Goal: Task Accomplishment & Management: Manage account settings

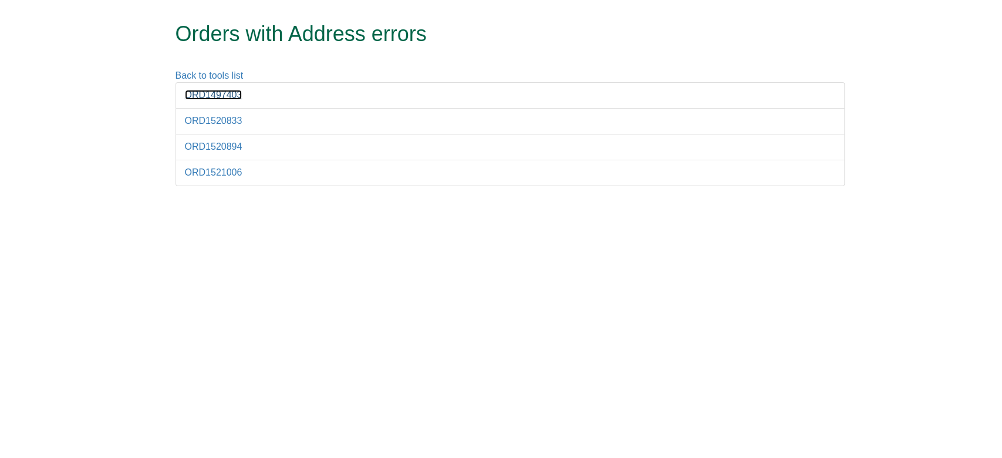
click at [232, 92] on link "ORD1497403" at bounding box center [214, 95] width 58 height 10
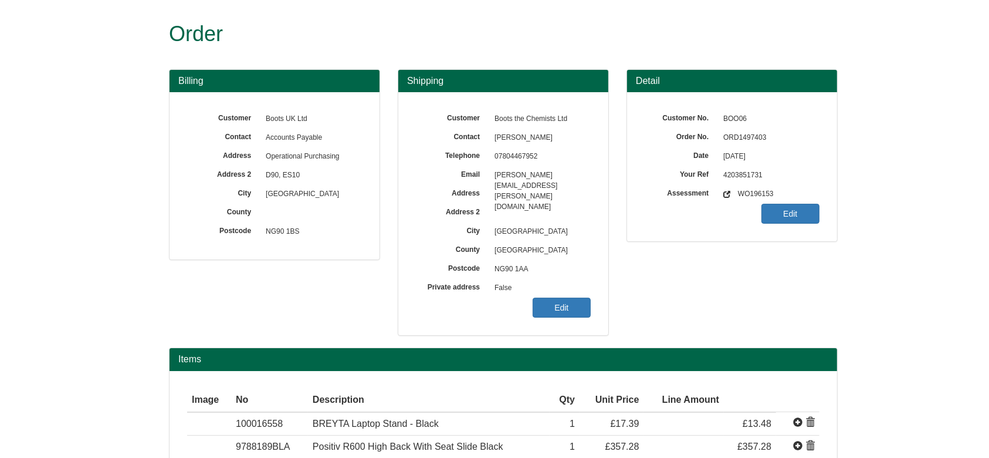
click at [741, 131] on span "ORD1497403" at bounding box center [769, 138] width 102 height 19
copy span "ORD1497403"
click at [580, 296] on span "False" at bounding box center [540, 288] width 102 height 19
click at [573, 303] on link "Edit" at bounding box center [562, 308] width 58 height 20
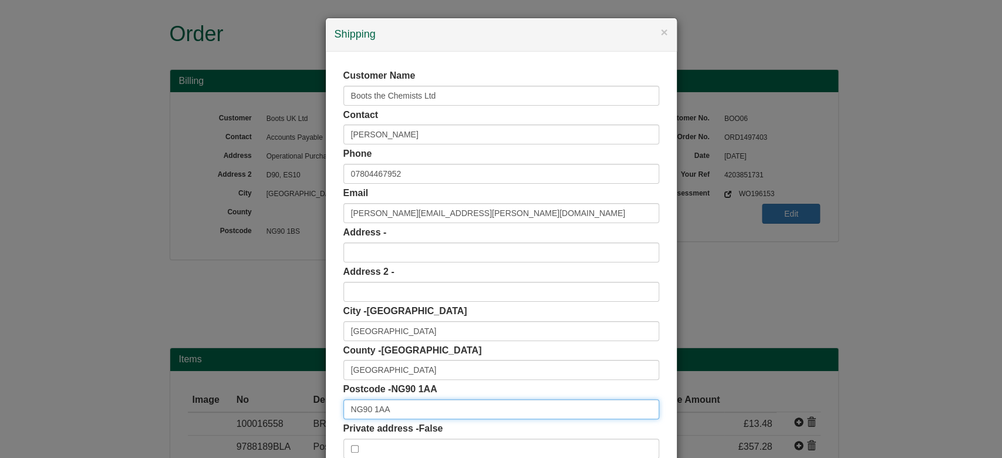
drag, startPoint x: 354, startPoint y: 405, endPoint x: 280, endPoint y: 407, distance: 74.6
click at [280, 407] on div "× Shipping Customer Name Boots the Chemists Ltd Contact Julie Kehoe Phone 07804…" at bounding box center [501, 229] width 1002 height 458
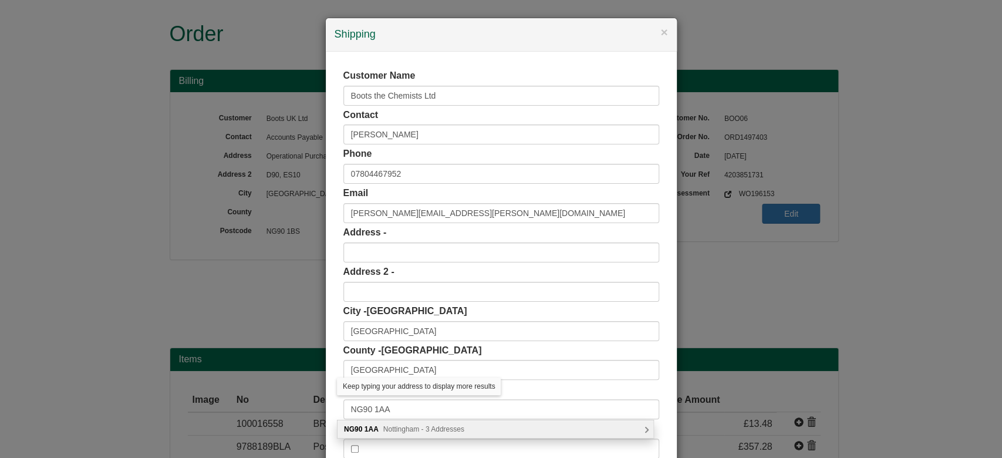
click at [394, 425] on span "Nottingham - 3 Addresses" at bounding box center [423, 429] width 81 height 8
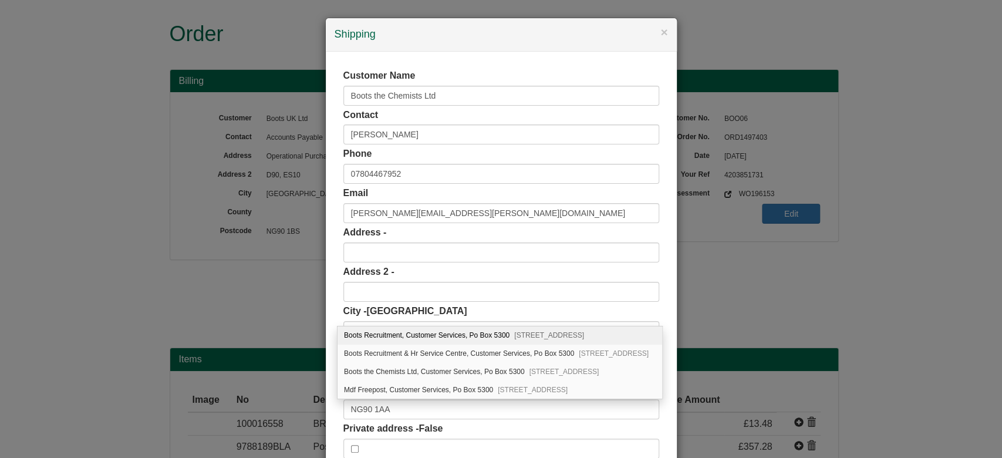
click at [756, 256] on div "× Shipping Customer Name Boots the Chemists Ltd Contact Julie Kehoe Phone 07804…" at bounding box center [501, 229] width 1002 height 458
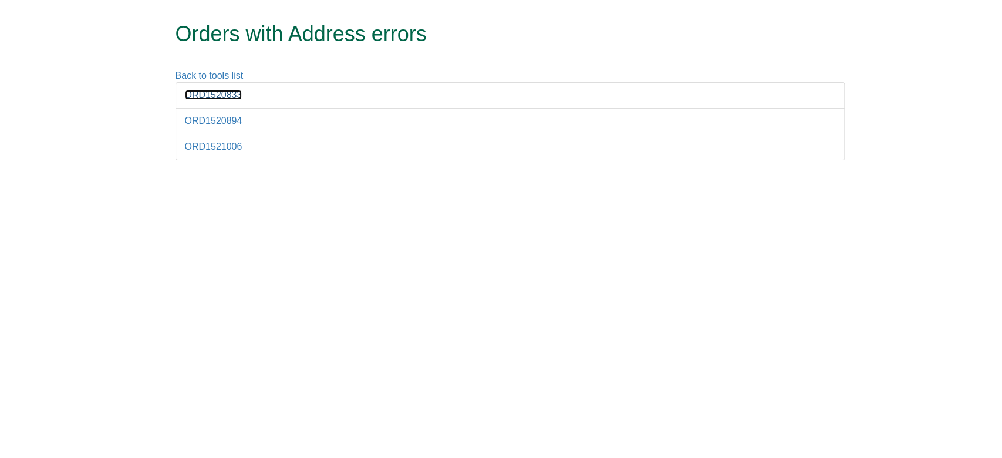
click at [214, 92] on link "ORD1520833" at bounding box center [214, 95] width 58 height 10
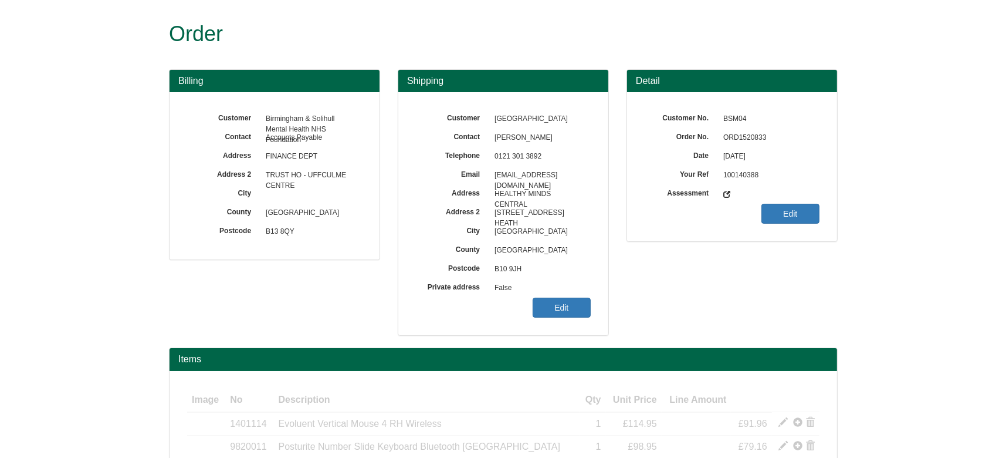
click at [740, 136] on span "ORD1520833" at bounding box center [769, 138] width 102 height 19
copy span "ORD1520833"
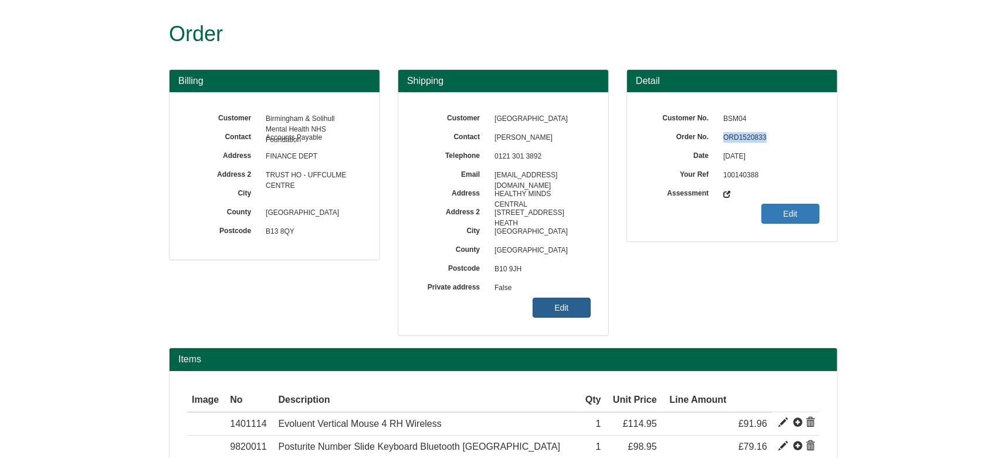
click at [560, 307] on link "Edit" at bounding box center [562, 308] width 58 height 20
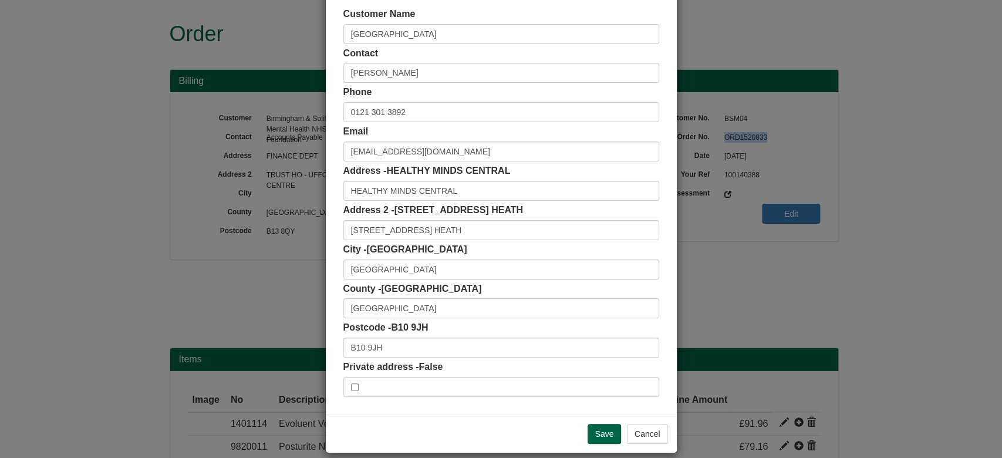
scroll to position [74, 0]
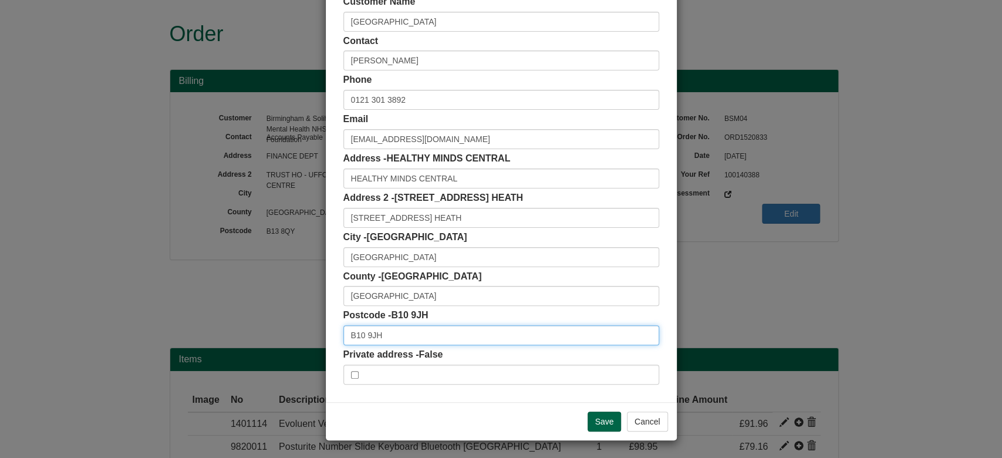
drag, startPoint x: 452, startPoint y: 332, endPoint x: 337, endPoint y: 341, distance: 115.4
click at [343, 341] on input "B10 9JH" at bounding box center [501, 335] width 316 height 20
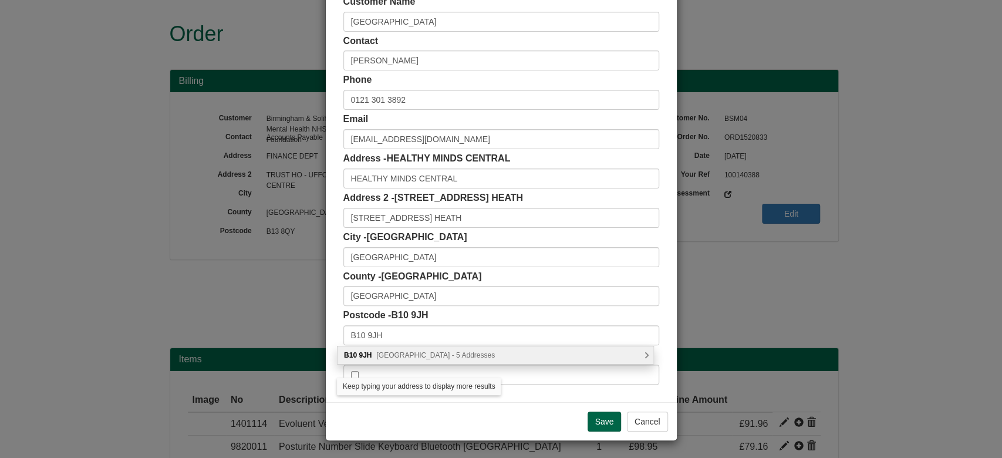
click at [417, 359] on div "B10 9JH Hob Moor Road, Birmingham - 5 Addresses" at bounding box center [495, 355] width 316 height 18
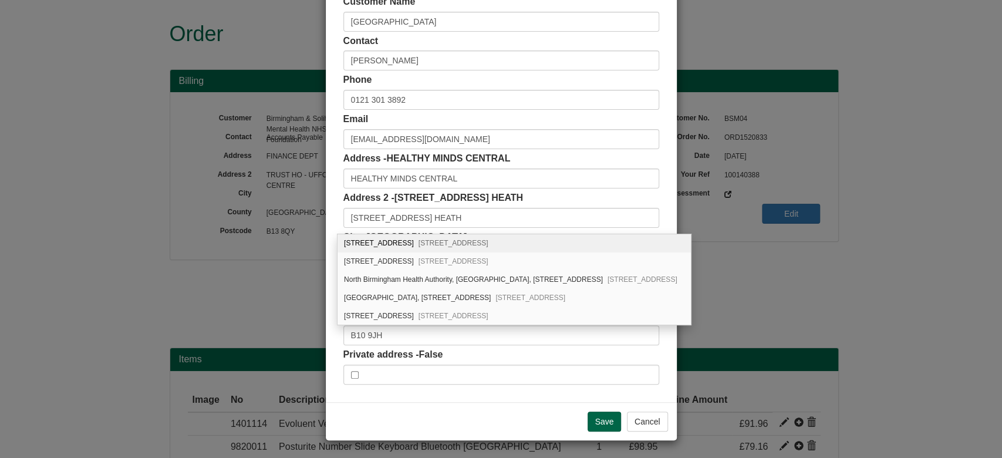
click at [458, 425] on div "Save Cancel" at bounding box center [501, 421] width 351 height 38
click at [353, 219] on input "150 HOB MOOR ROAD, SMALL HEATH" at bounding box center [501, 218] width 316 height 20
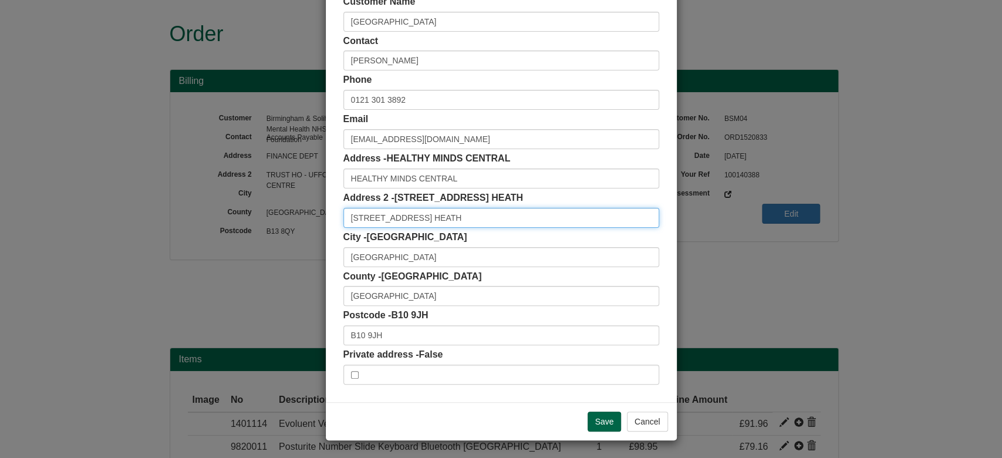
drag, startPoint x: 339, startPoint y: 217, endPoint x: 431, endPoint y: 217, distance: 91.6
click at [431, 217] on input "150 HOB MOOR ROAD, SMALL HEATH" at bounding box center [501, 218] width 316 height 20
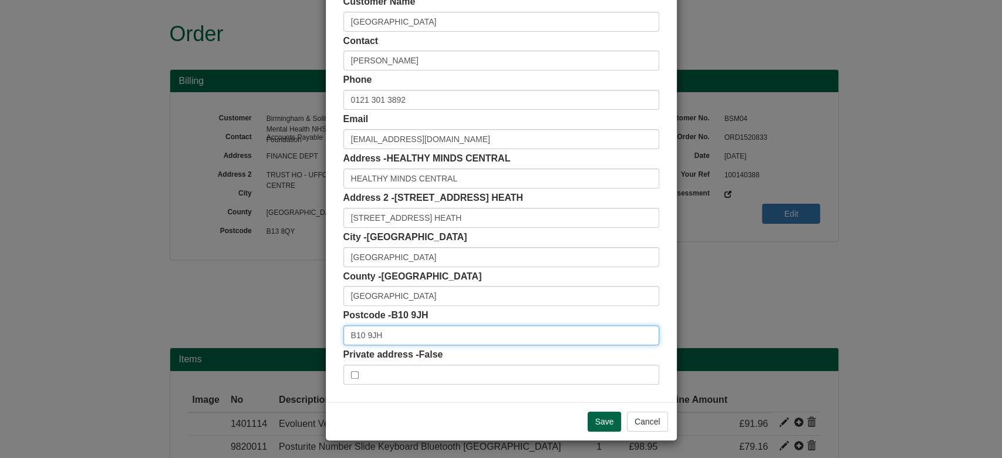
drag, startPoint x: 354, startPoint y: 336, endPoint x: 302, endPoint y: 339, distance: 52.3
click at [302, 339] on div "× Shipping Customer Name LITTLE BROMWICH CENTRE Contact SARAH KING Phone 0121 3…" at bounding box center [501, 229] width 1002 height 458
paste input "AY"
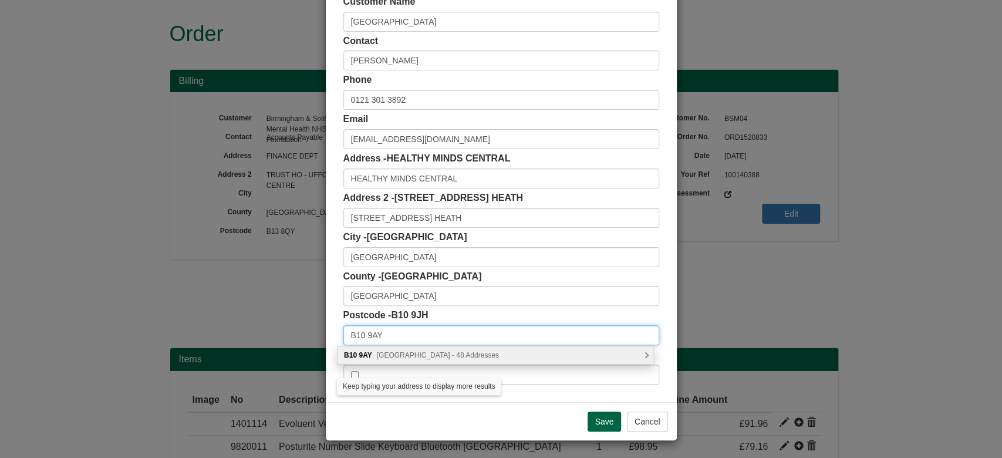
type input "B10 9AY"
click at [420, 359] on div "B10 9AY Hob Moor Road, Birmingham - 48 Addresses" at bounding box center [495, 355] width 316 height 18
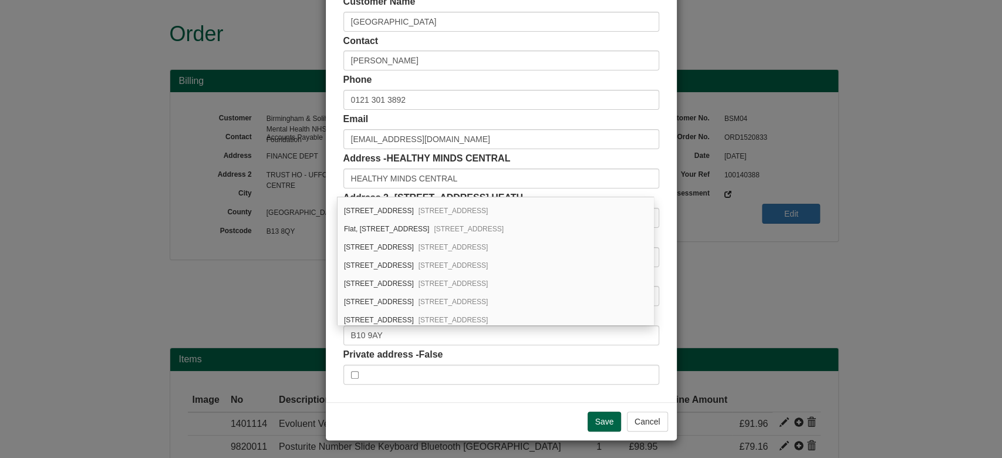
scroll to position [0, 0]
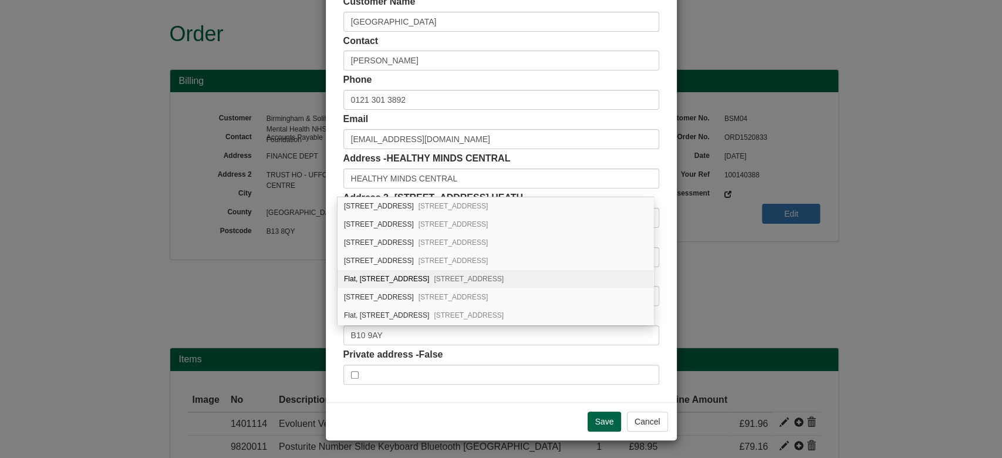
click at [660, 200] on div "Customer Name LITTLE BROMWICH CENTRE Contact SARAH KING Phone 0121 301 3892 Ema…" at bounding box center [501, 190] width 351 height 424
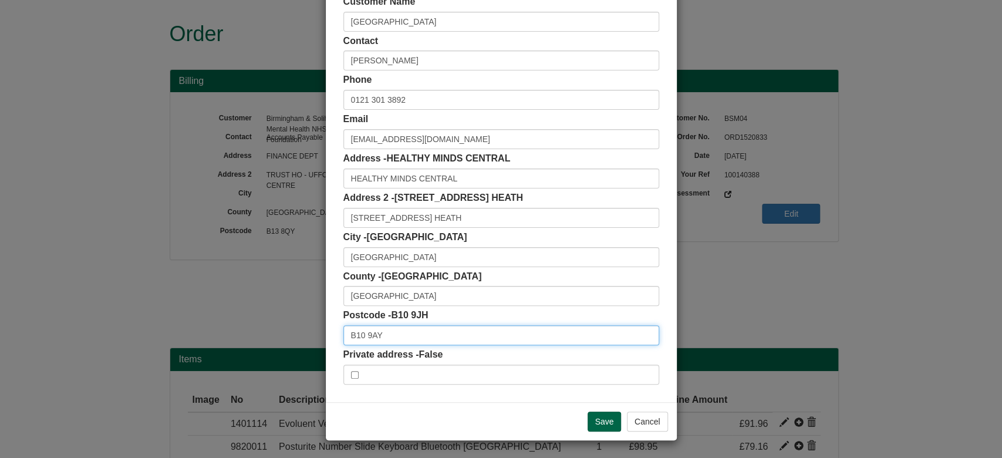
drag, startPoint x: 386, startPoint y: 336, endPoint x: 274, endPoint y: 329, distance: 111.7
click at [274, 329] on div "× Shipping Customer Name LITTLE BROMWICH CENTRE Contact SARAH KING Phone 0121 3…" at bounding box center [501, 229] width 1002 height 458
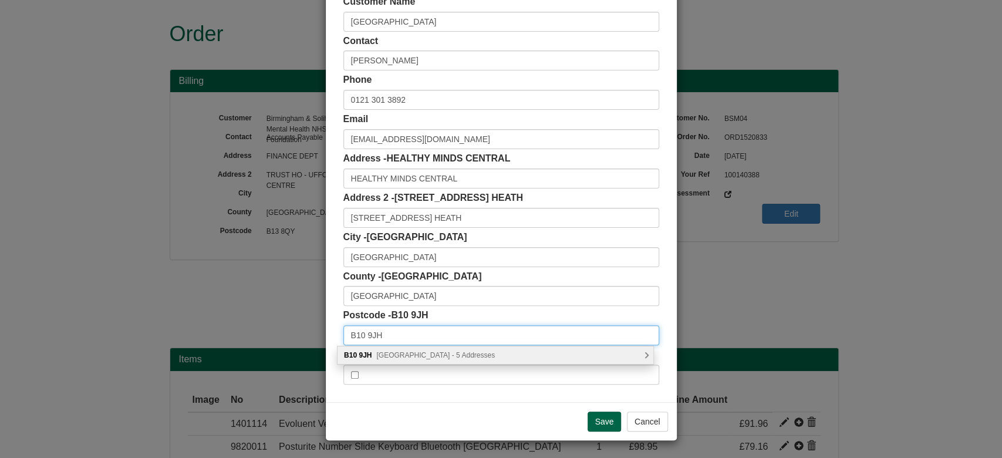
type input "B10 9JH"
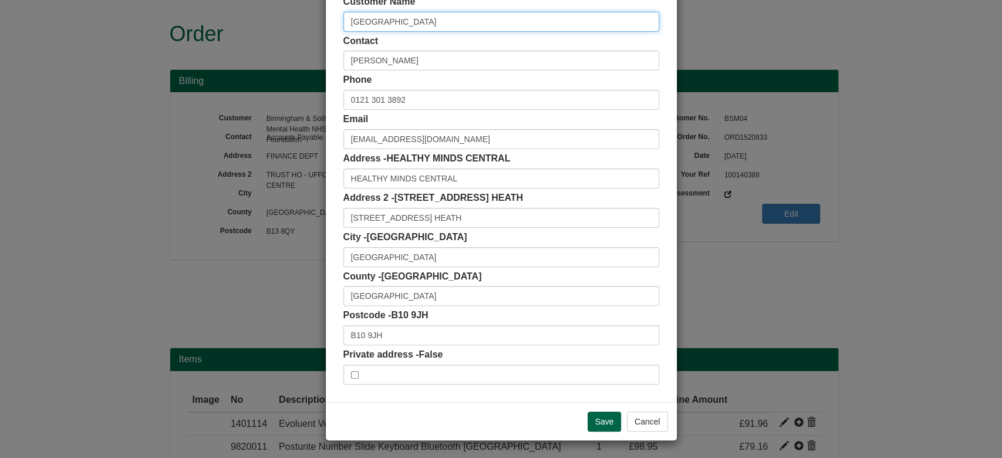
drag, startPoint x: 343, startPoint y: 25, endPoint x: 488, endPoint y: 31, distance: 145.1
click at [488, 31] on input "LITTLE BROMWICH CENTRE" at bounding box center [501, 22] width 316 height 20
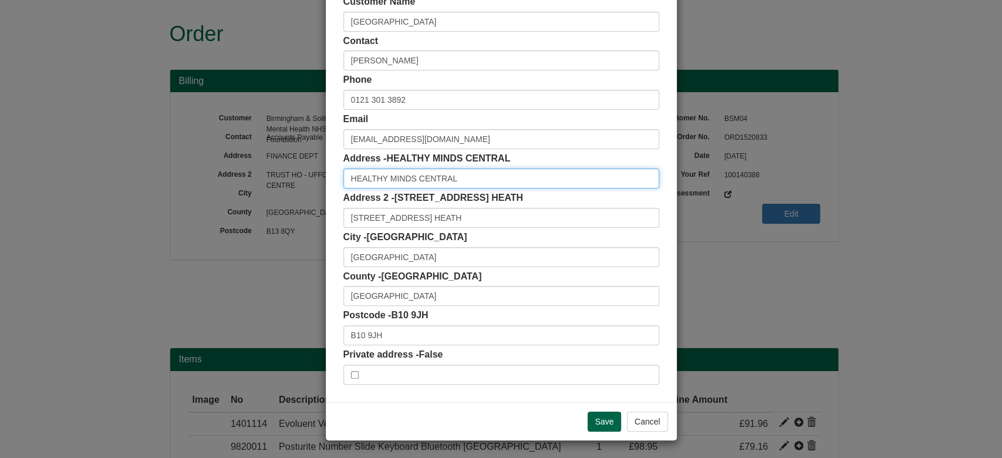
drag, startPoint x: 495, startPoint y: 174, endPoint x: 274, endPoint y: 174, distance: 221.2
click at [274, 174] on div "× Shipping Customer Name LITTLE BROMWICH CENTRE Contact SARAH KING Phone 0121 3…" at bounding box center [501, 229] width 1002 height 458
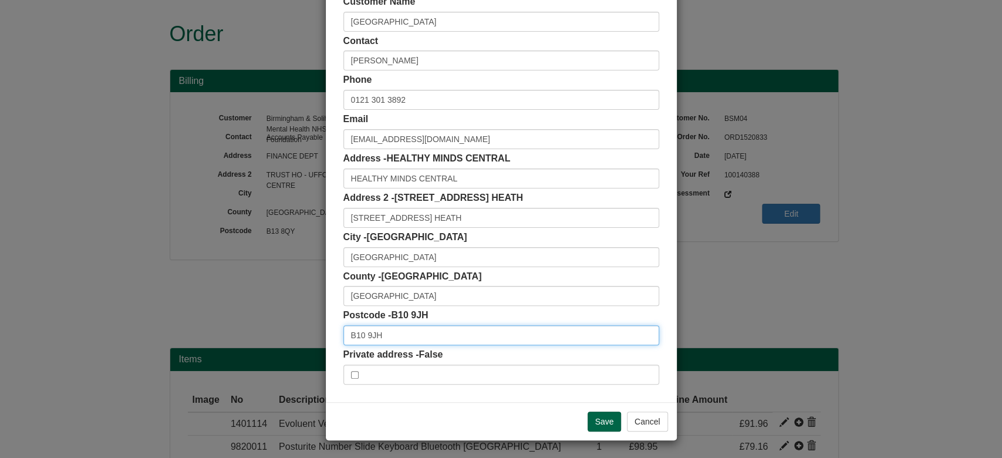
drag, startPoint x: 389, startPoint y: 333, endPoint x: 305, endPoint y: 329, distance: 84.1
click at [305, 329] on div "× Shipping Customer Name LITTLE BROMWICH CENTRE Contact SARAH KING Phone 0121 3…" at bounding box center [501, 229] width 1002 height 458
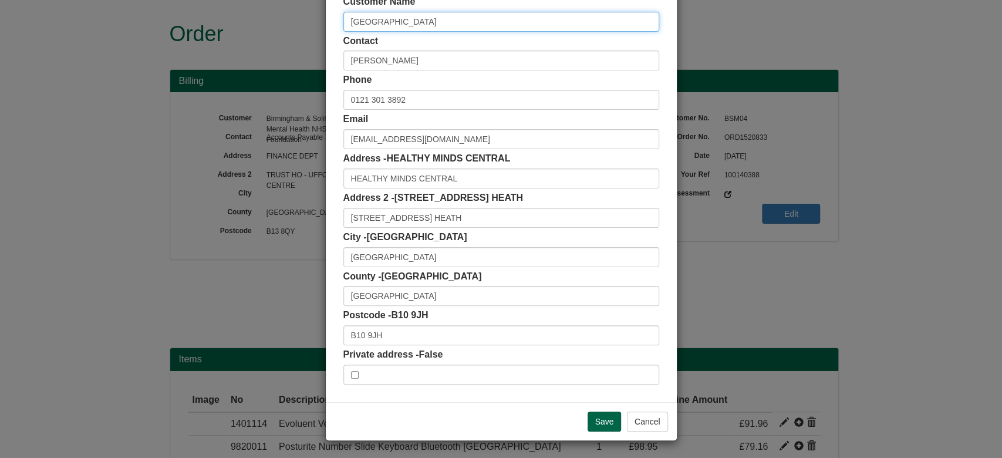
drag, startPoint x: 442, startPoint y: 21, endPoint x: 288, endPoint y: 35, distance: 154.5
click at [288, 35] on div "× Shipping Customer Name LITTLE BROMWICH CENTRE Contact SARAH KING Phone 0121 3…" at bounding box center [501, 229] width 1002 height 458
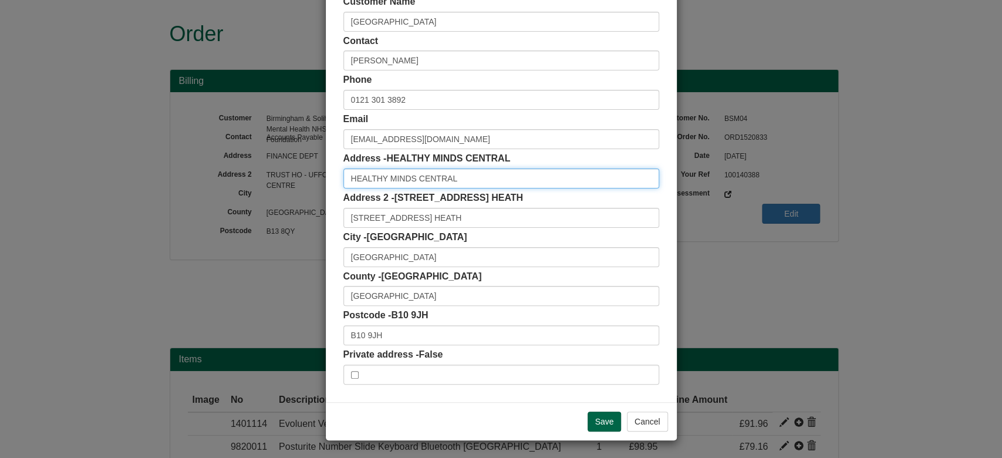
drag, startPoint x: 461, startPoint y: 176, endPoint x: 225, endPoint y: 177, distance: 235.3
click at [225, 177] on div "× Shipping Customer Name LITTLE BROMWICH CENTRE Contact SARAH KING Phone 0121 3…" at bounding box center [501, 229] width 1002 height 458
drag, startPoint x: 497, startPoint y: 219, endPoint x: 238, endPoint y: 219, distance: 258.8
click at [238, 219] on div "× Shipping Customer Name LITTLE BROMWICH CENTRE Contact SARAH KING Phone 0121 3…" at bounding box center [501, 229] width 1002 height 458
click at [343, 183] on input "HEALTHY MINDS CENTRAL" at bounding box center [501, 178] width 316 height 20
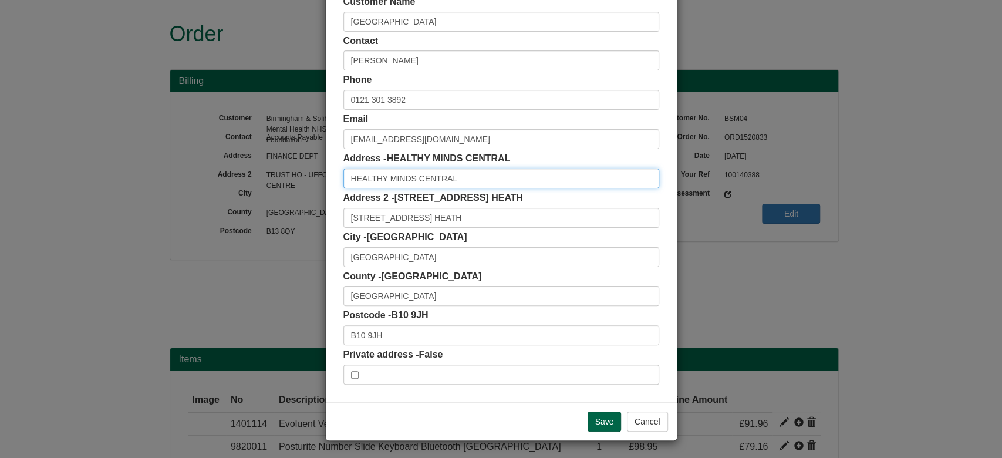
paste input "Little Bromwich Centre"
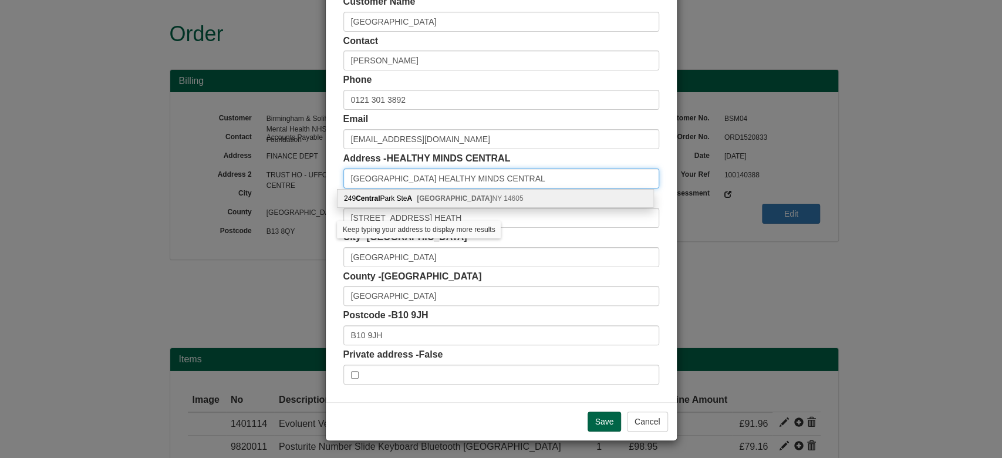
type input "Little Bromwich Centre HEALTHY MINDS CENTRAL"
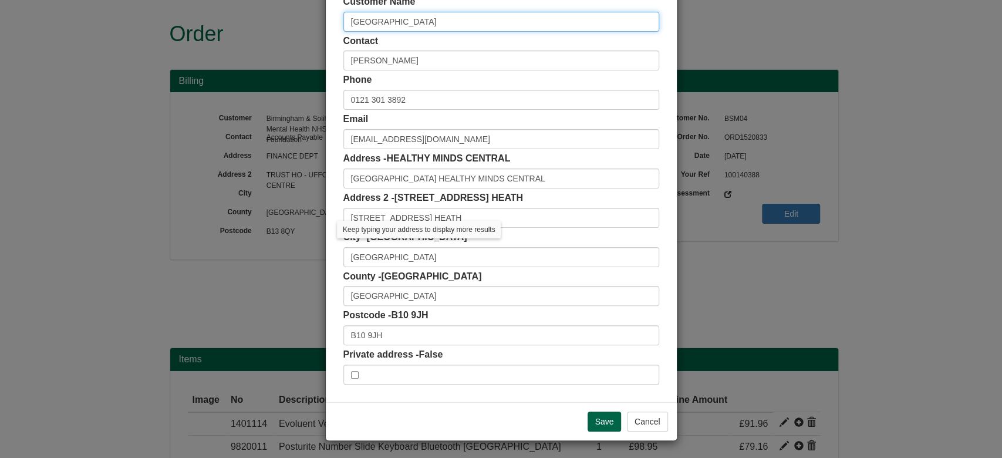
drag, startPoint x: 487, startPoint y: 13, endPoint x: 204, endPoint y: 5, distance: 283.0
click at [204, 5] on div "× Shipping Customer Name LITTLE BROMWICH CENTRE Contact SARAH KING Phone 0121 3…" at bounding box center [501, 229] width 1002 height 458
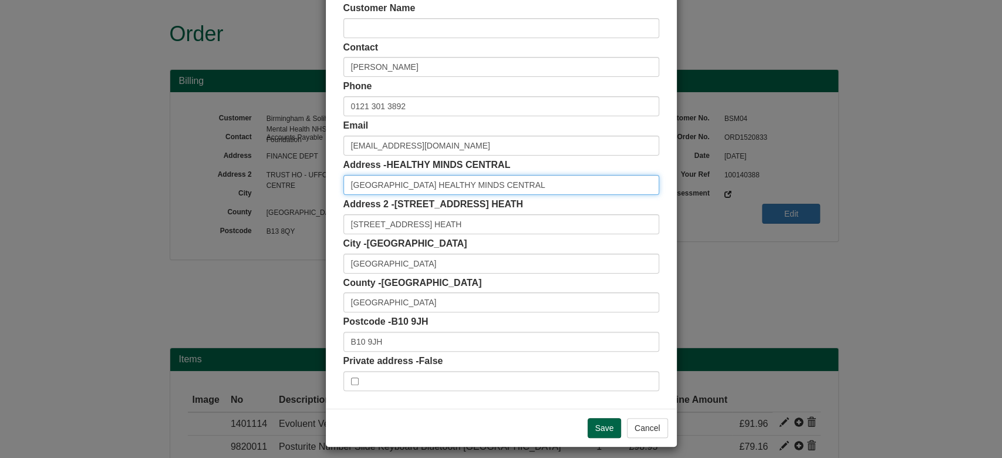
drag, startPoint x: 430, startPoint y: 181, endPoint x: 601, endPoint y: 200, distance: 172.4
click at [601, 200] on div "Customer Name Contact SARAH KING Phone 0121 301 3892 Email BSOLProcurementBuyer…" at bounding box center [501, 196] width 316 height 389
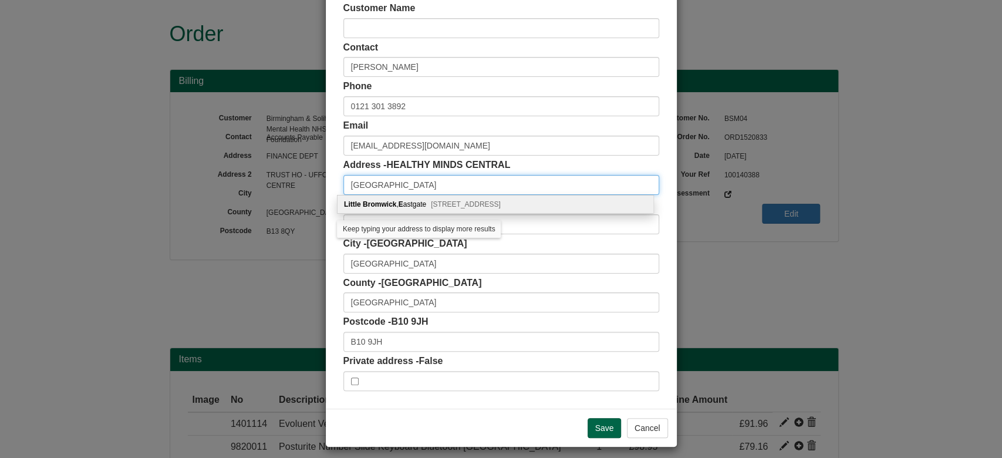
type input "Little Bromwich Centre HEALTHY MINDS CENTRAL"
click at [434, 185] on input "Little Bromwich Centre HEALTHY MINDS CENTRAL" at bounding box center [501, 185] width 316 height 20
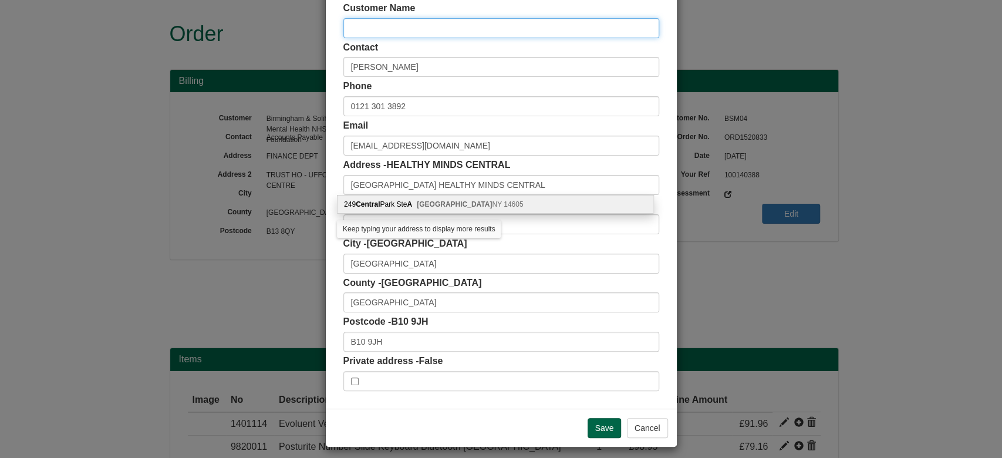
click at [362, 29] on input "text" at bounding box center [501, 28] width 316 height 20
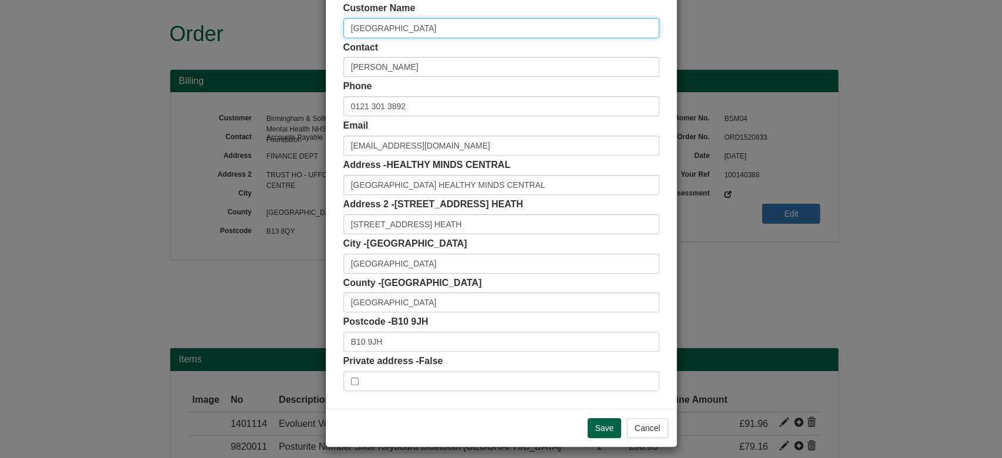
click at [463, 29] on input "LITTLE BROMWICH CENTRE" at bounding box center [501, 28] width 316 height 20
drag, startPoint x: 464, startPoint y: 30, endPoint x: 283, endPoint y: 25, distance: 180.8
click at [283, 25] on div "× Shipping Customer Name LITTLE BROMWICH CENTRE Contact SARAH KING Phone 0121 3…" at bounding box center [501, 229] width 1002 height 458
type input "LITTLE BROMWICH CENTRE"
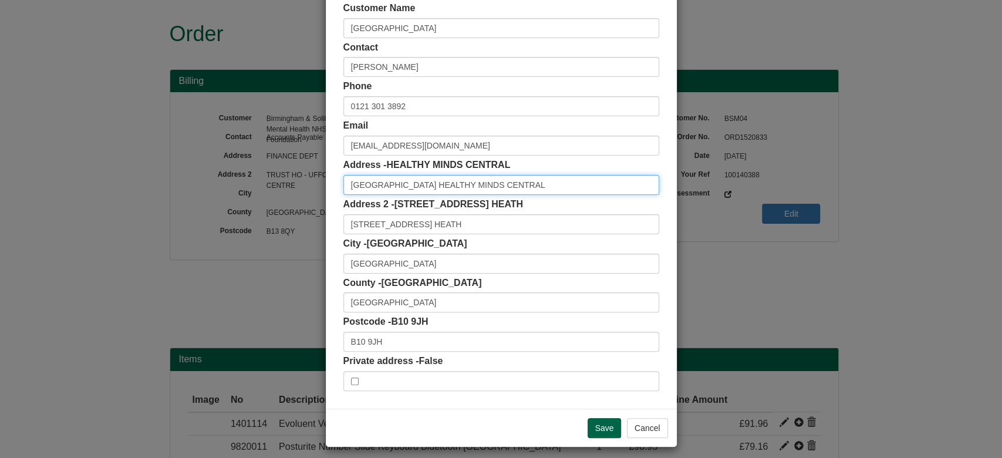
drag, startPoint x: 337, startPoint y: 185, endPoint x: 432, endPoint y: 187, distance: 94.5
click at [432, 187] on input "Little Bromwich Centre HEALTHY MINDS CENTRAL" at bounding box center [501, 185] width 316 height 20
click input "Add" at bounding box center [0, 0] width 0 height 0
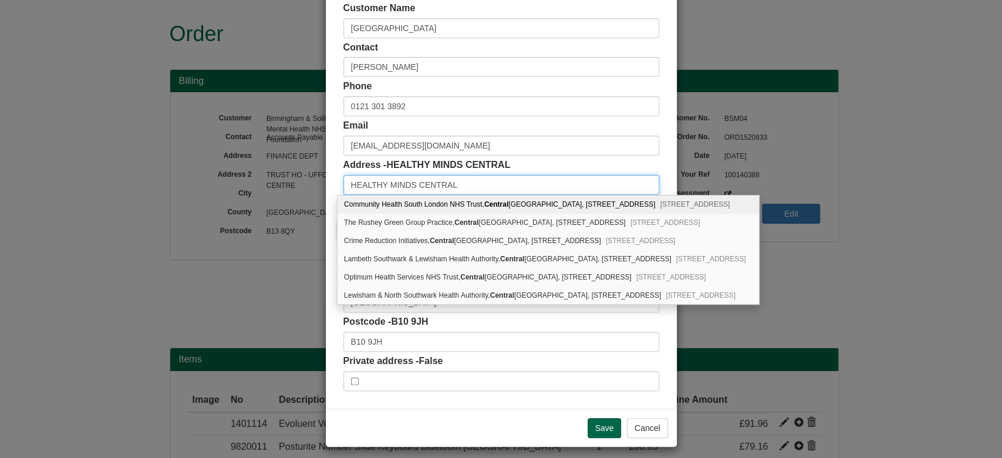
paste input "LITTLE BROMWICH CENTRE"
type input "LITTLE BROMWICH CENTREHEALTHY MINDS CENTRAL"
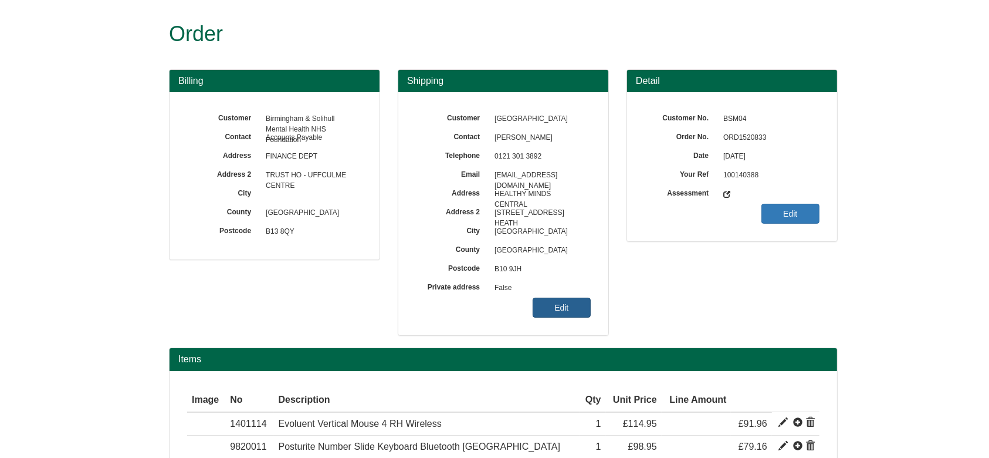
click at [569, 313] on link "Edit" at bounding box center [562, 308] width 58 height 20
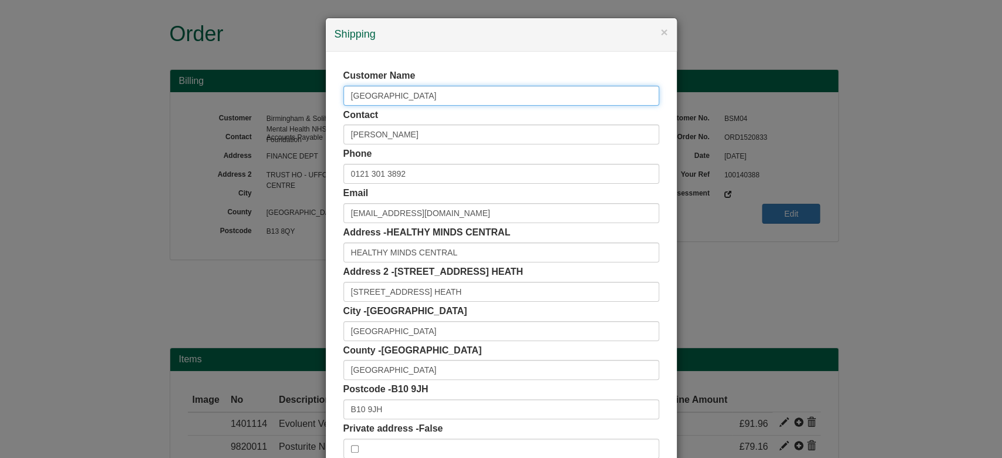
drag, startPoint x: 483, startPoint y: 99, endPoint x: 263, endPoint y: 87, distance: 220.4
click at [263, 87] on div "× Shipping Customer Name LITTLE BROMWICH CENTRE Contact SARAH KING Phone 0121 3…" at bounding box center [501, 229] width 1002 height 458
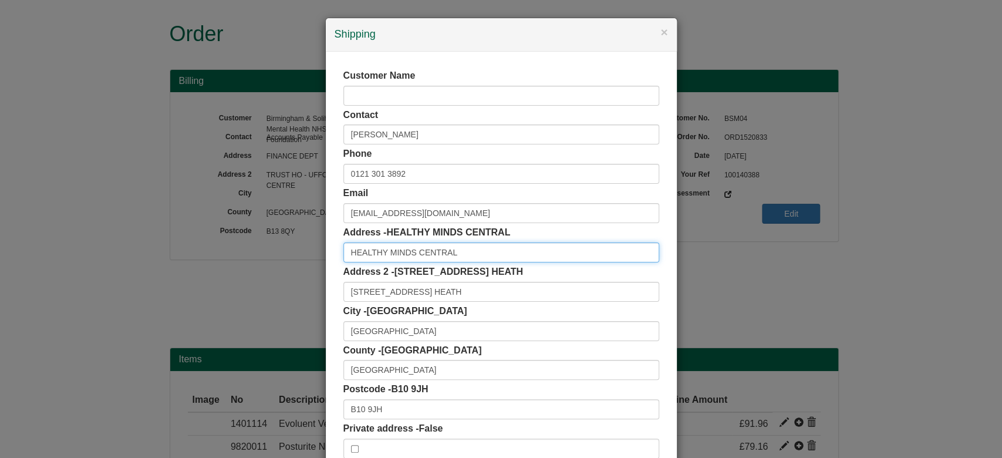
click at [343, 259] on input "HEALTHY MINDS CENTRAL" at bounding box center [501, 252] width 316 height 20
paste input "LITTLE BROMWICH CENTRE"
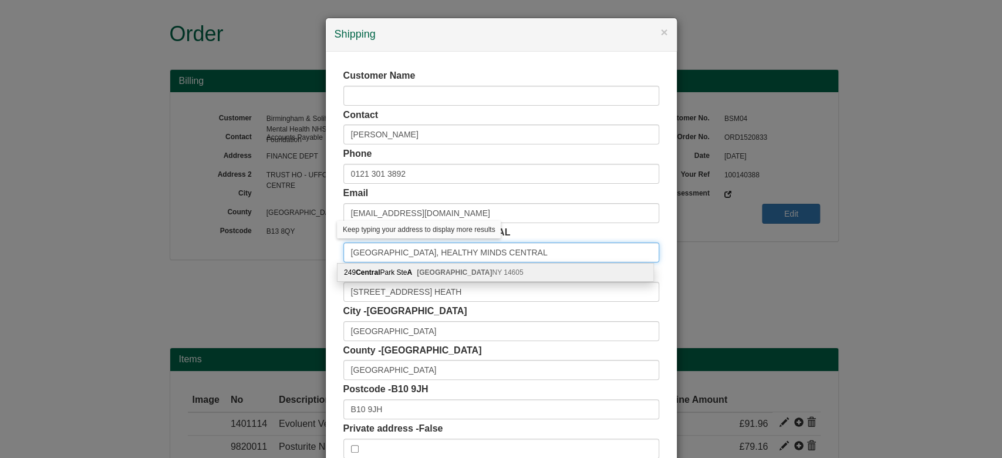
type input "LITTLE BROMWICH CENTRE, HEALTHY MINDS CENTRAL"
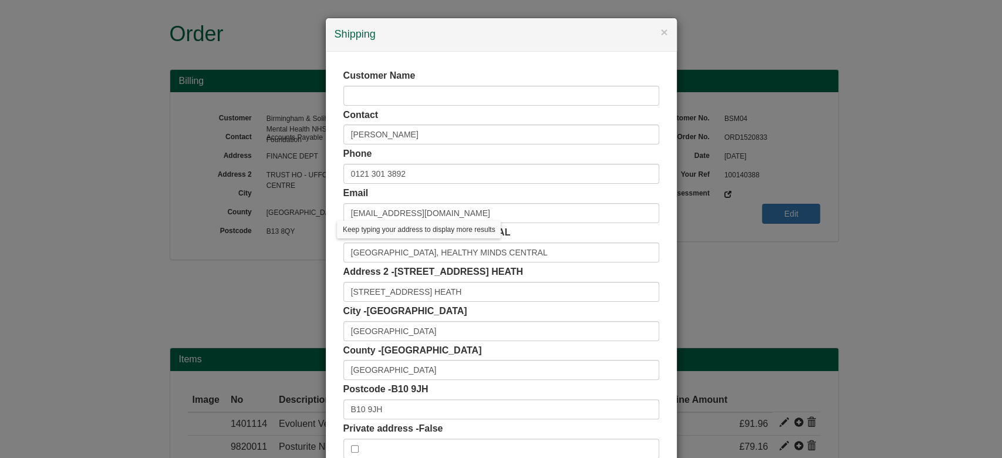
click at [326, 246] on div "Customer Name Contact SARAH KING Phone 0121 301 3892 Email BSOLProcurementBuyer…" at bounding box center [501, 264] width 351 height 424
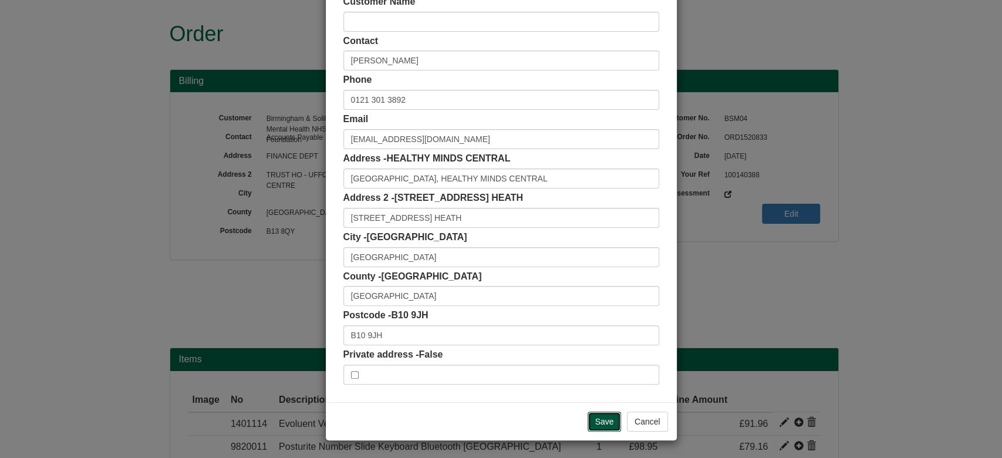
click at [595, 428] on input "Save" at bounding box center [604, 421] width 34 height 20
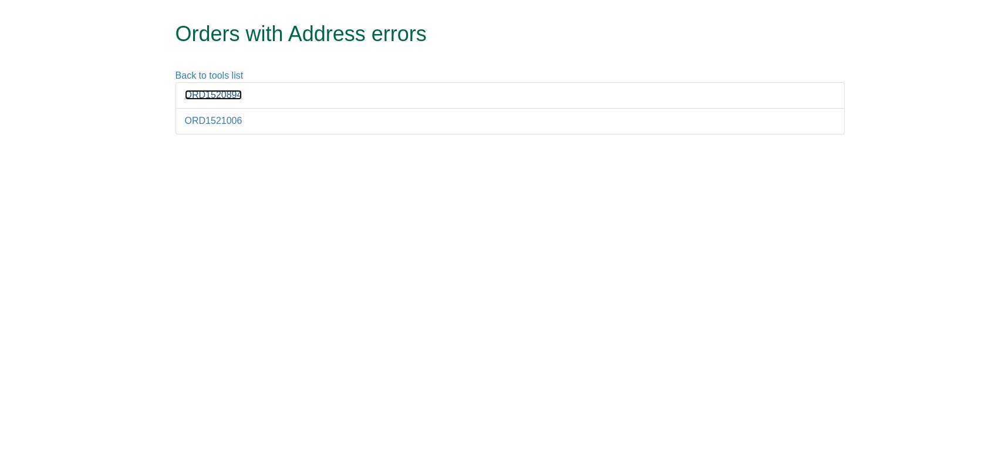
click at [230, 92] on link "ORD1520894" at bounding box center [214, 95] width 58 height 10
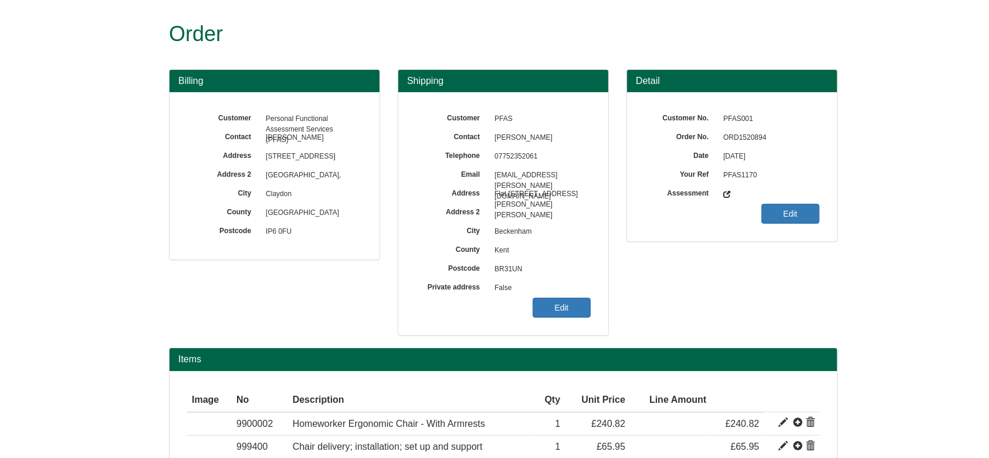
click at [742, 140] on span "ORD1520894" at bounding box center [769, 138] width 102 height 19
copy span "ORD1520894"
click at [552, 316] on link "Edit" at bounding box center [562, 308] width 58 height 20
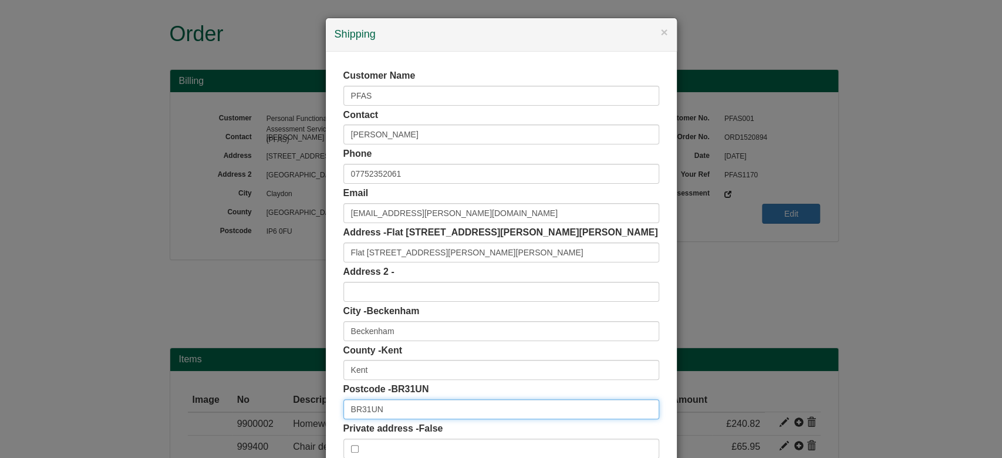
drag, startPoint x: 400, startPoint y: 409, endPoint x: 277, endPoint y: 412, distance: 123.3
click at [277, 412] on div "× Shipping Customer Name PFAS Contact [PERSON_NAME] Phone [PHONE_NUMBER] Email …" at bounding box center [501, 229] width 1002 height 458
paste input "text"
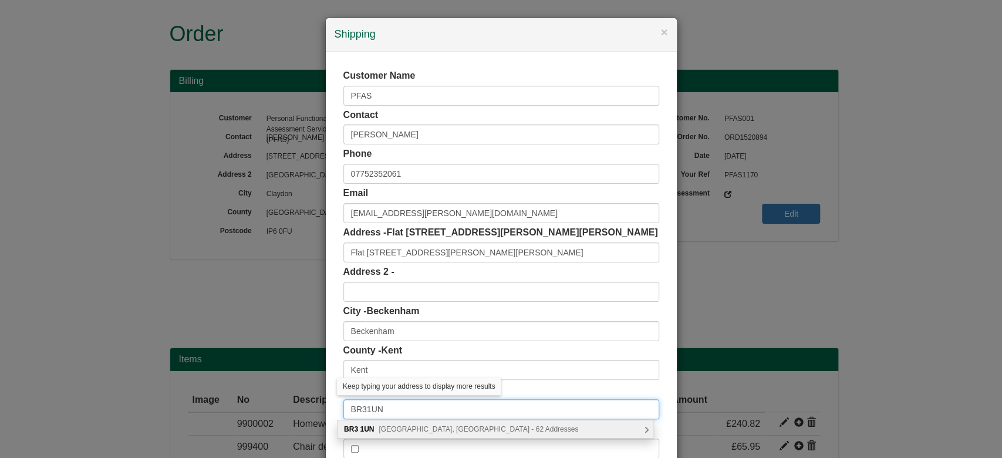
click at [360, 411] on input "BR31UN" at bounding box center [501, 409] width 316 height 20
type input "BR3 1UN"
click at [400, 427] on span "Calverley Close, Beckenham - 62 Addresses" at bounding box center [479, 429] width 200 height 8
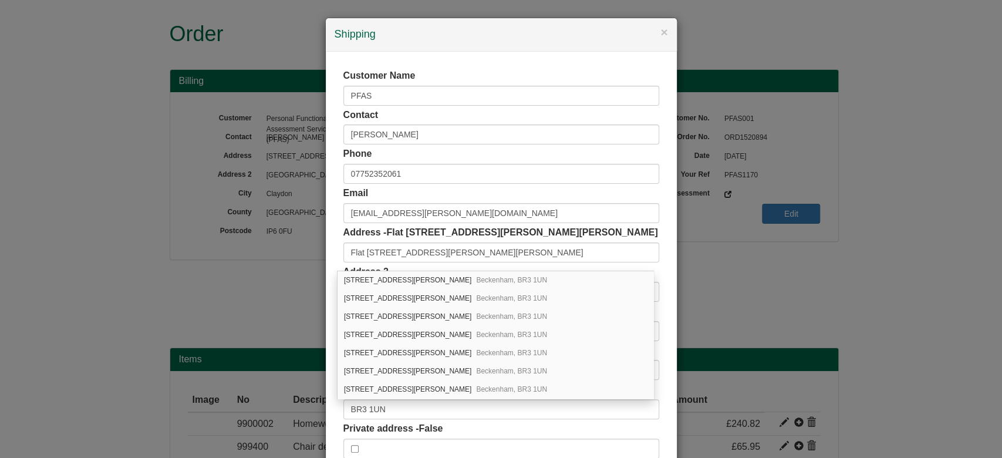
scroll to position [803, 0]
click at [547, 346] on span "Beckenham, BR3 1UN" at bounding box center [511, 350] width 71 height 8
type input "Flat 25, Thurston House"
type input "18 Calverley Close"
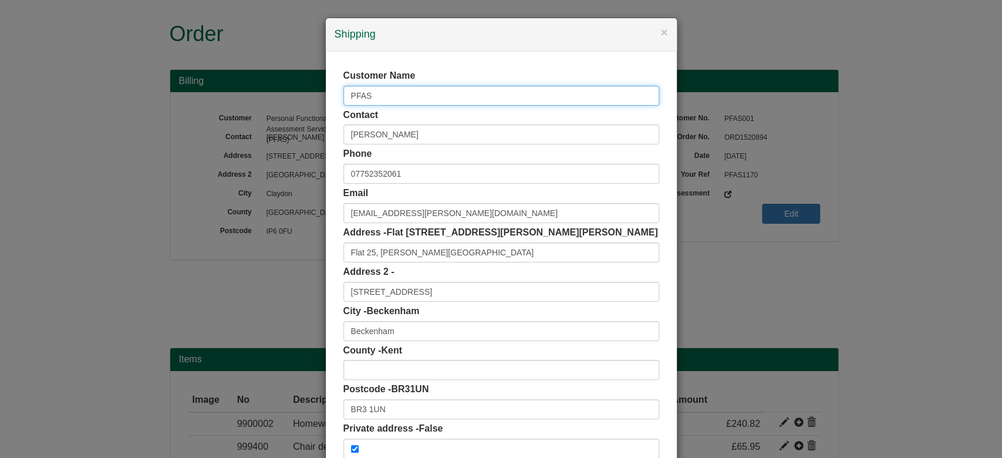
drag, startPoint x: 384, startPoint y: 103, endPoint x: 296, endPoint y: 99, distance: 87.5
click at [296, 99] on div "× Shipping Customer Name PFAS Contact Kambele Henry Phone 07752352061 Email kam…" at bounding box center [501, 229] width 1002 height 458
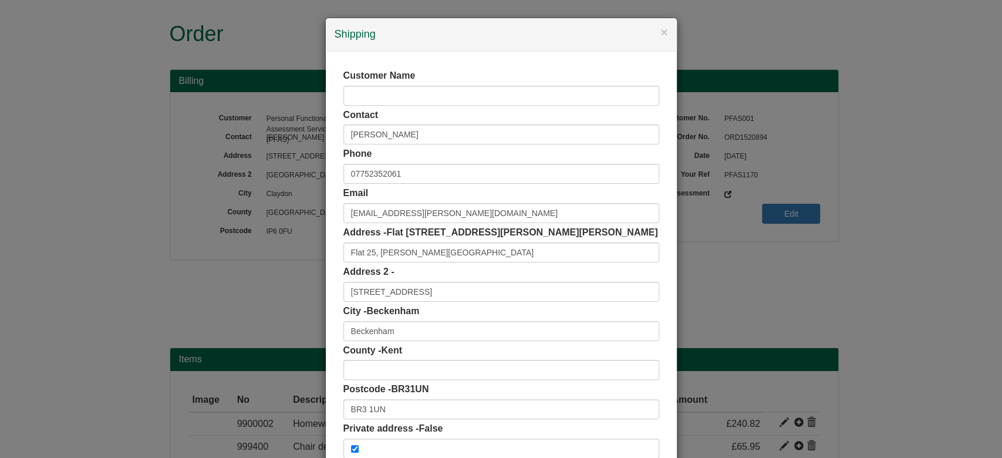
click at [663, 198] on div "Customer Name Contact Kambele Henry Phone 07752352061 Email kambele.henry@iprsg…" at bounding box center [501, 264] width 351 height 424
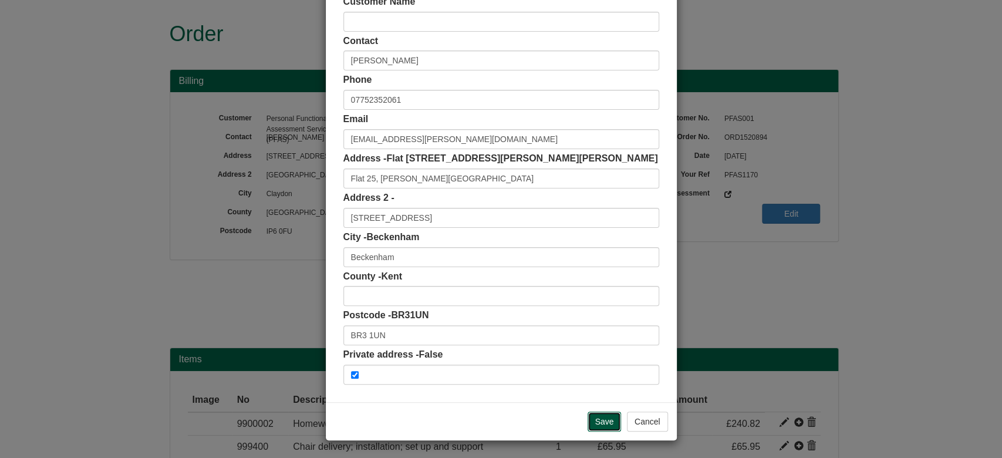
click at [606, 421] on input "Save" at bounding box center [604, 421] width 34 height 20
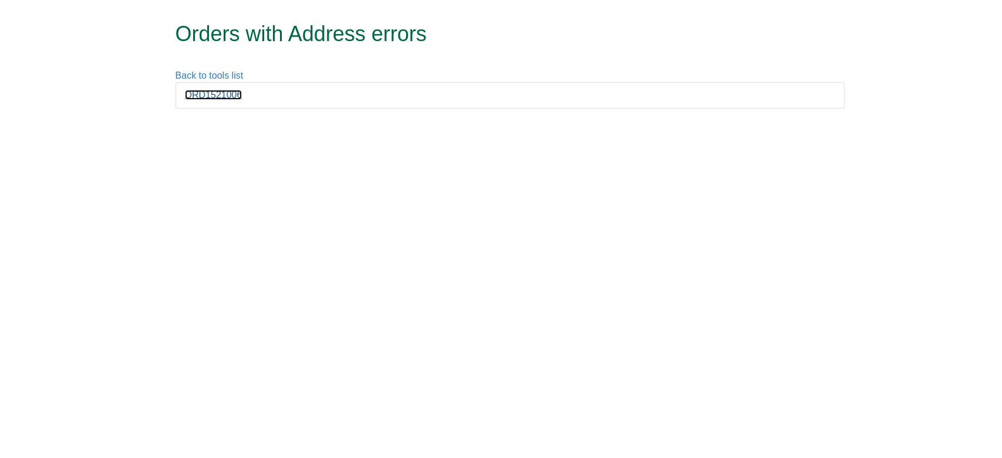
click at [212, 92] on link "ORD1521006" at bounding box center [214, 95] width 58 height 10
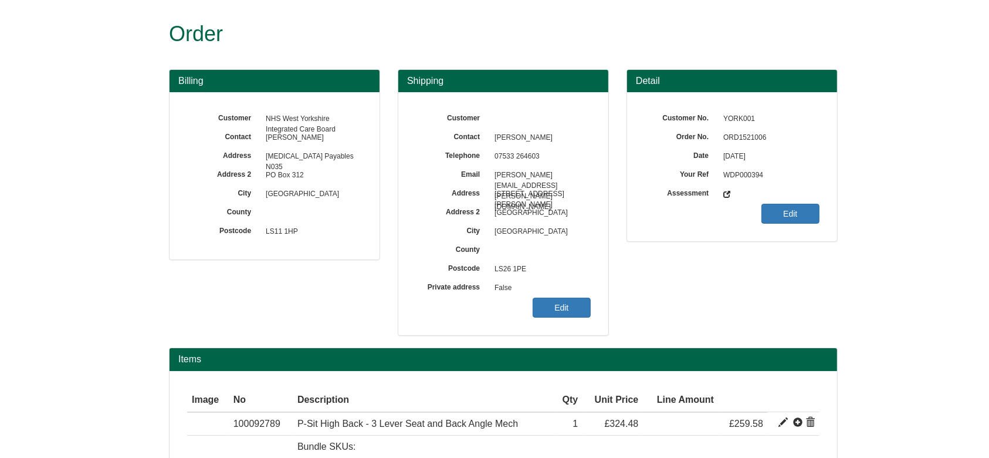
click at [746, 136] on span "ORD1521006" at bounding box center [769, 138] width 102 height 19
copy span "ORD1521006"
click at [546, 306] on link "Edit" at bounding box center [562, 308] width 58 height 20
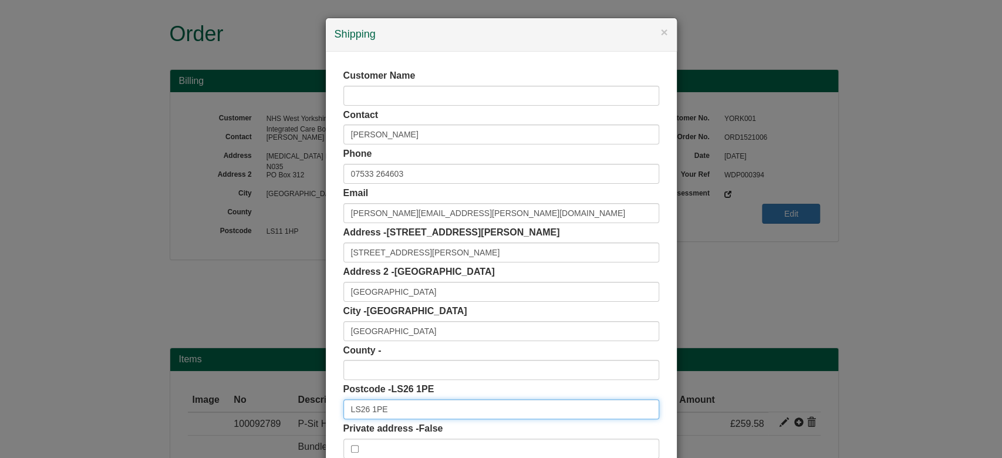
drag, startPoint x: 413, startPoint y: 399, endPoint x: 272, endPoint y: 404, distance: 140.9
click at [272, 404] on div "× Shipping Customer Name Contact Yasmeen Azam Phone 07533 264603 Email susan.al…" at bounding box center [501, 229] width 1002 height 458
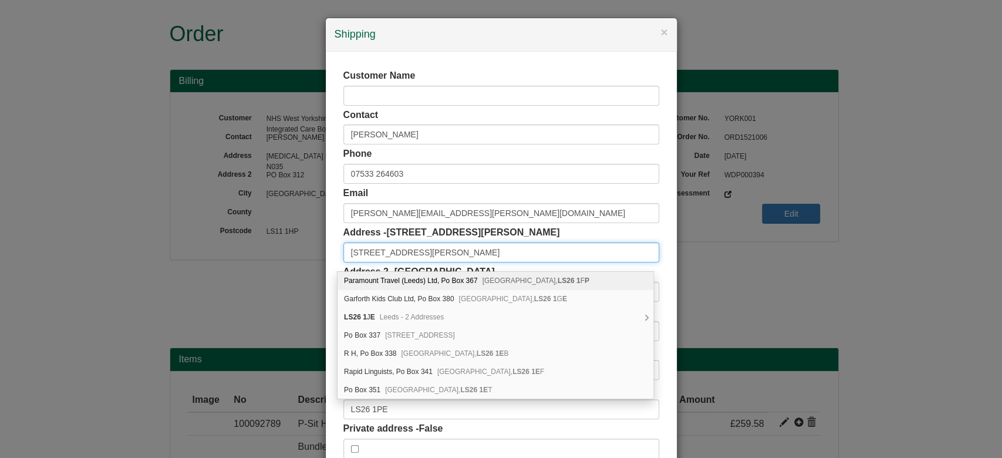
click at [485, 255] on input "49 Hartwell Road" at bounding box center [501, 252] width 316 height 20
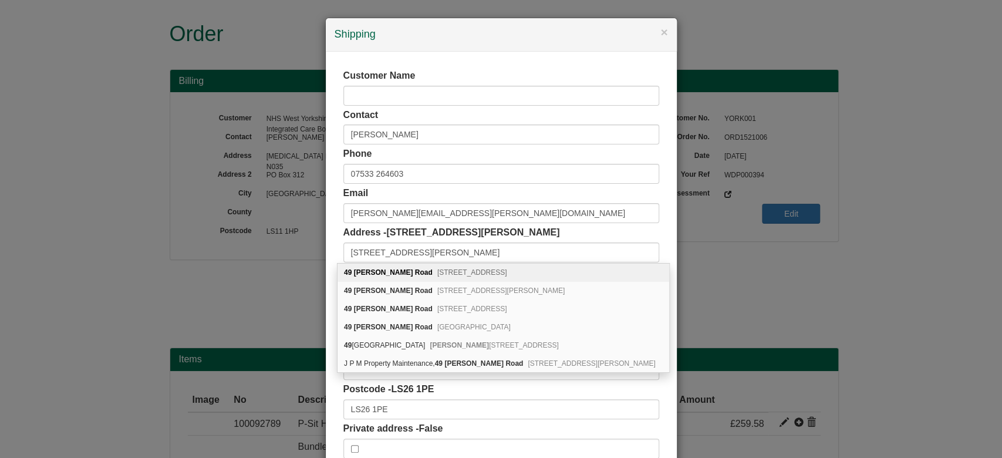
click at [489, 273] on div "49 Hartwell Road Leeds, LS6 1PE" at bounding box center [503, 272] width 332 height 18
type input "49 Hartwell Road"
type input "West Yorkshire"
type input "LS6 1PE"
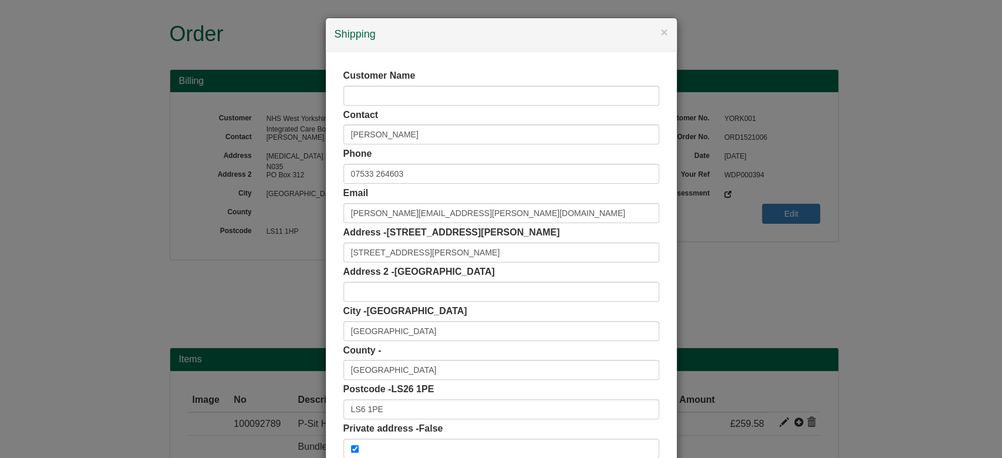
scroll to position [74, 0]
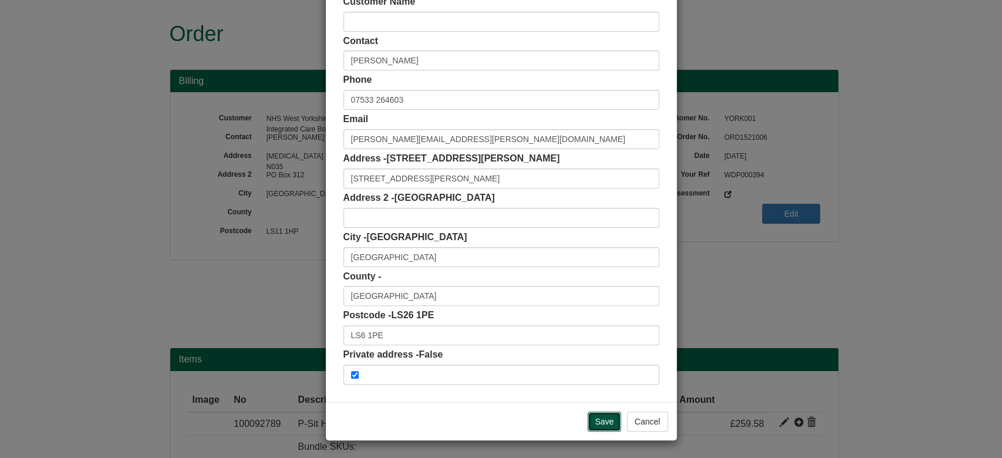
click at [602, 413] on input "Save" at bounding box center [604, 421] width 34 height 20
